Goal: Navigation & Orientation: Find specific page/section

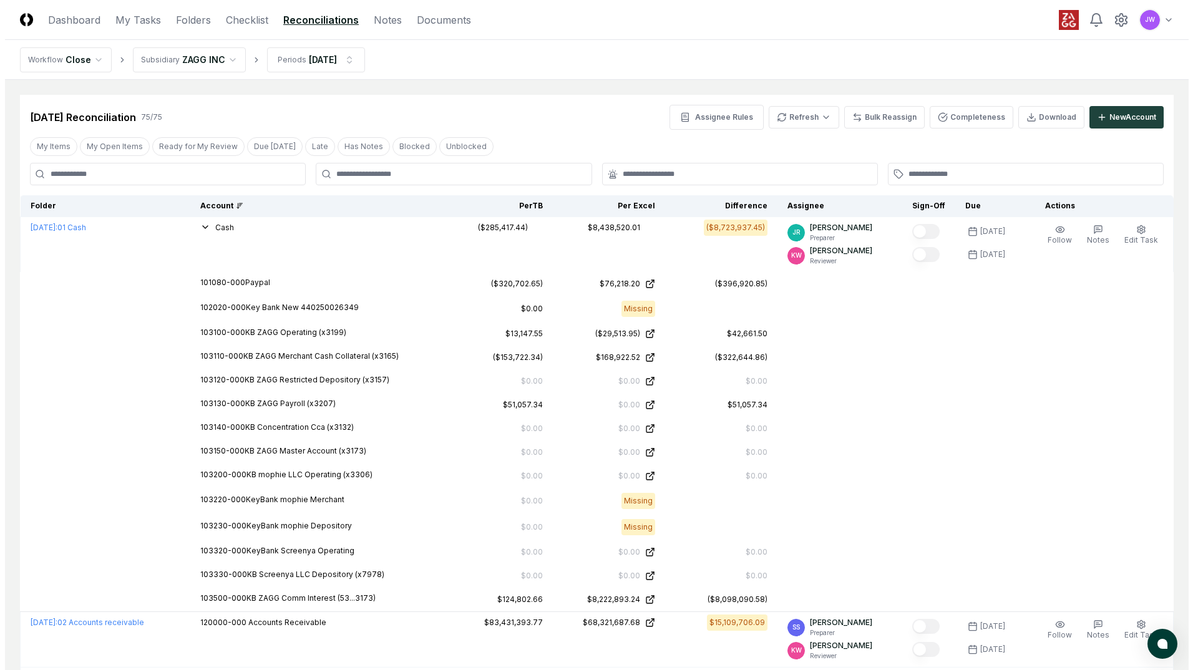
scroll to position [1199, 0]
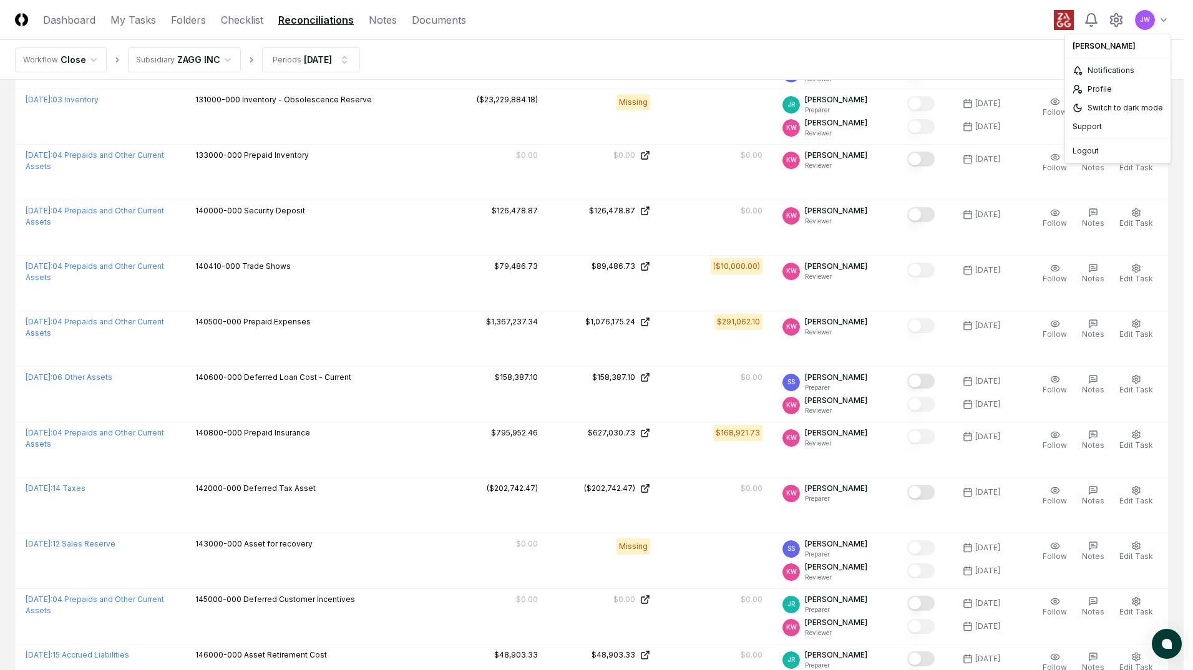
click at [1160, 22] on html "CloseCore Dashboard My Tasks Folders Checklist Reconciliations Notes Documents …" at bounding box center [596, 568] width 1193 height 3535
click at [1117, 92] on div "Profile" at bounding box center [1118, 89] width 100 height 19
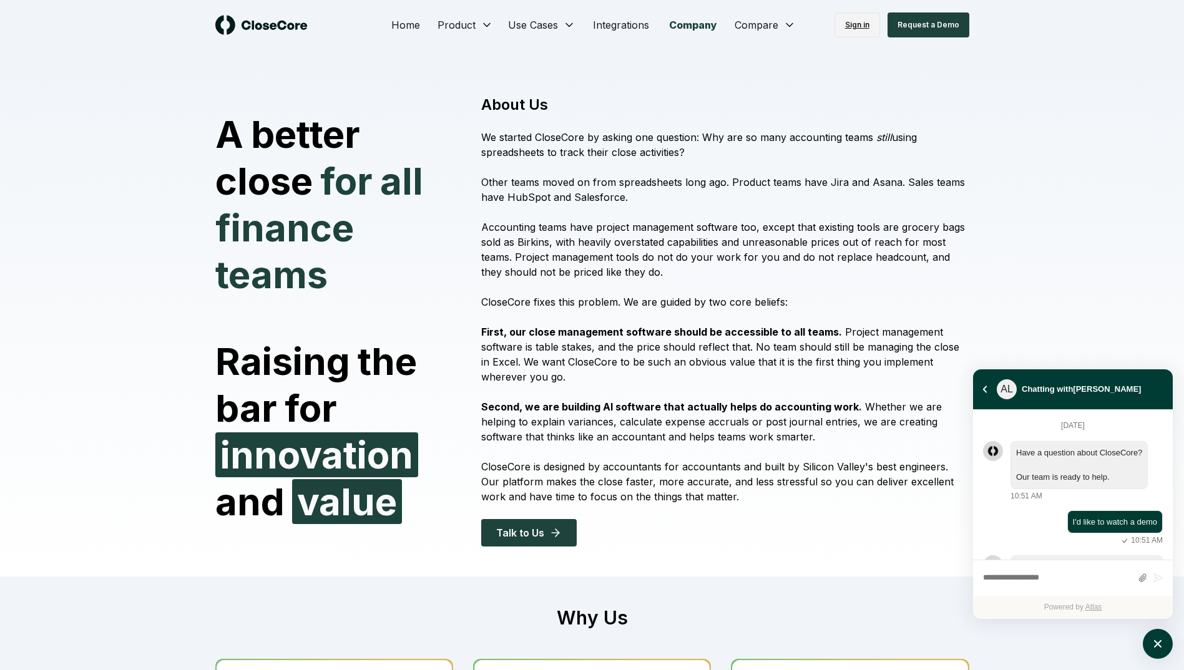
scroll to position [2754, 0]
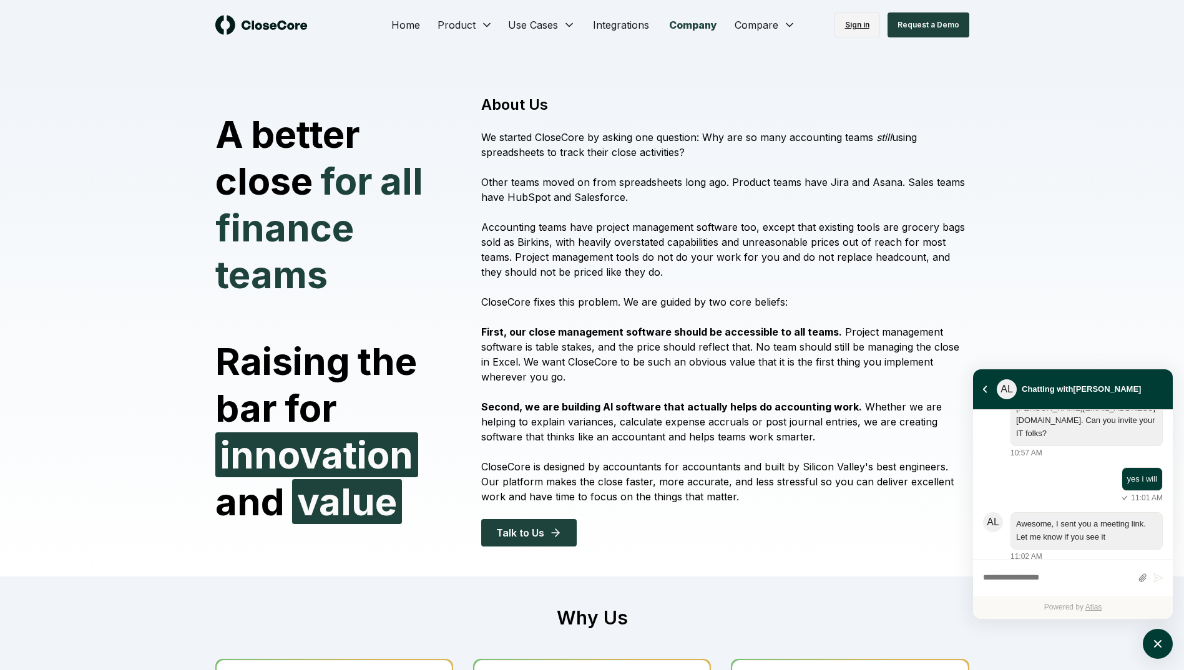
click at [864, 26] on link "Sign in" at bounding box center [857, 24] width 46 height 25
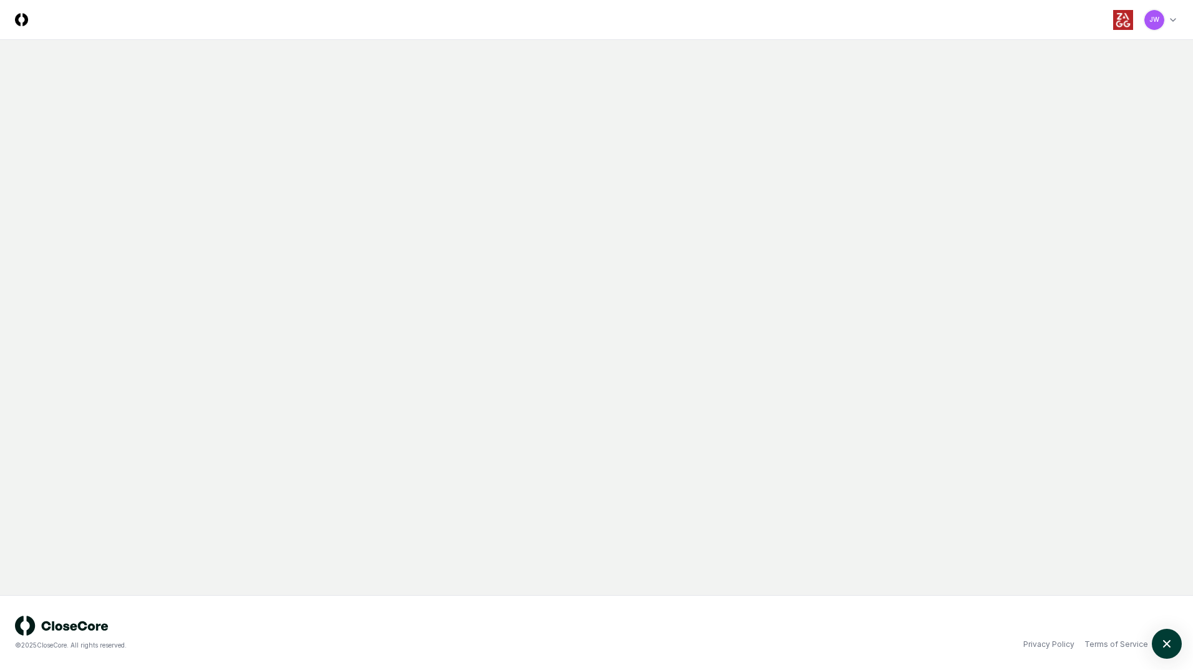
scroll to position [2182, 0]
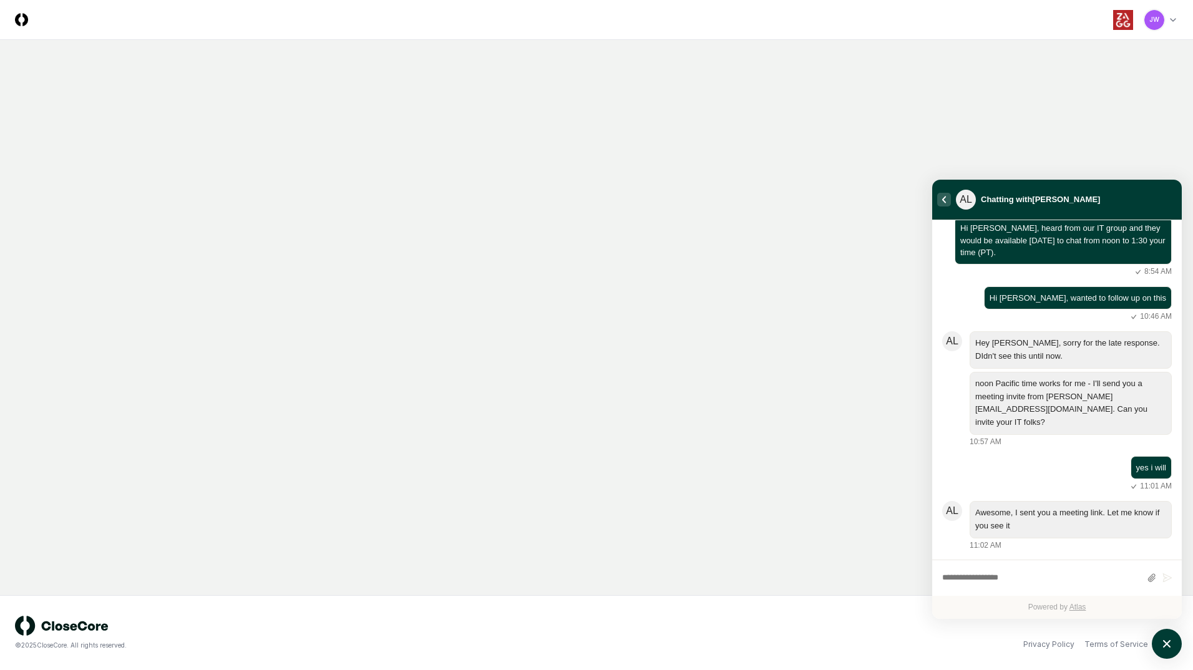
click at [945, 202] on button "atlas-back-button" at bounding box center [944, 200] width 14 height 14
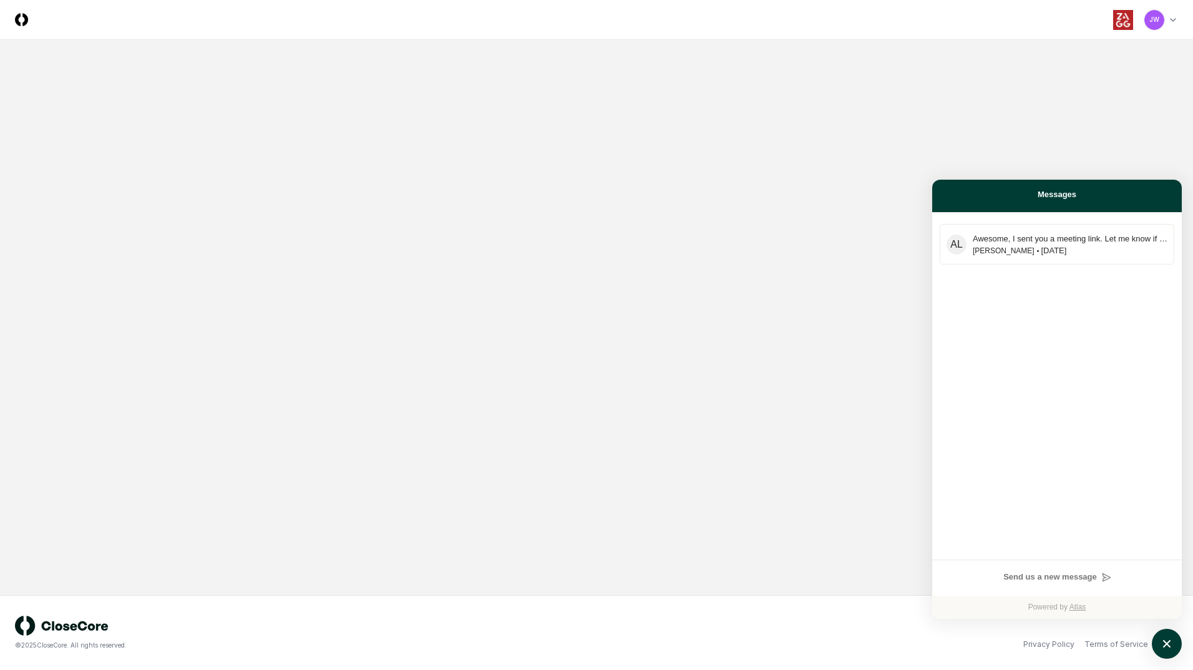
click at [945, 202] on div "Messages" at bounding box center [1057, 194] width 235 height 15
click at [1167, 639] on icon "atlas-launcher" at bounding box center [1167, 644] width 18 height 18
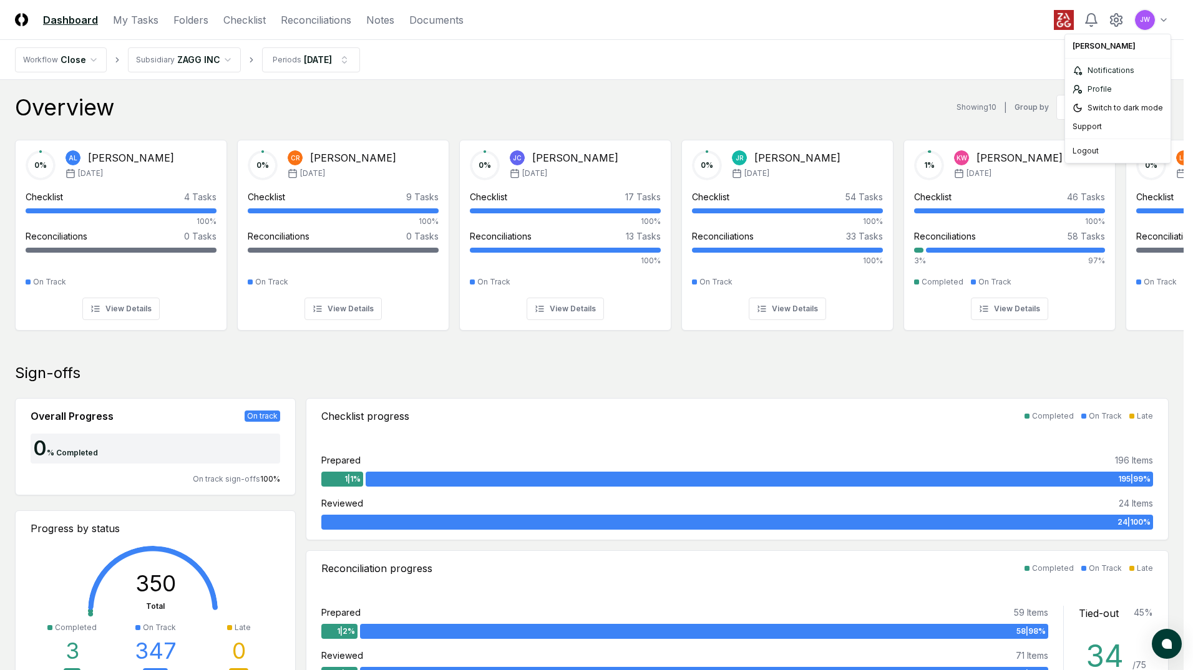
click at [1091, 150] on div "Logout" at bounding box center [1118, 151] width 100 height 19
